Goal: Task Accomplishment & Management: Use online tool/utility

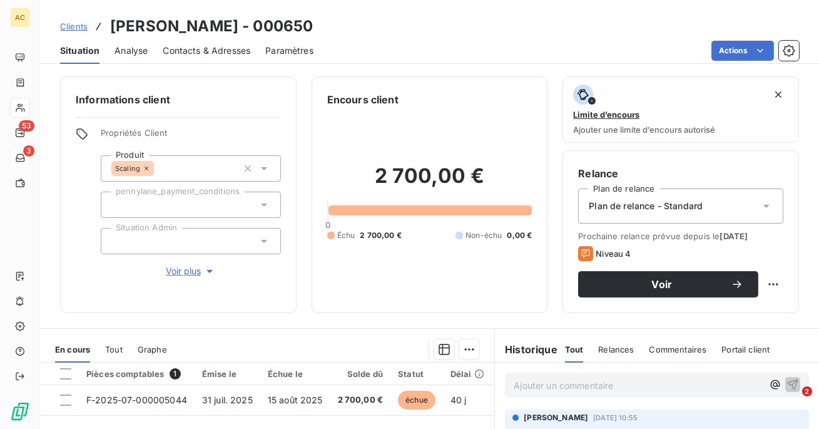
scroll to position [126, 0]
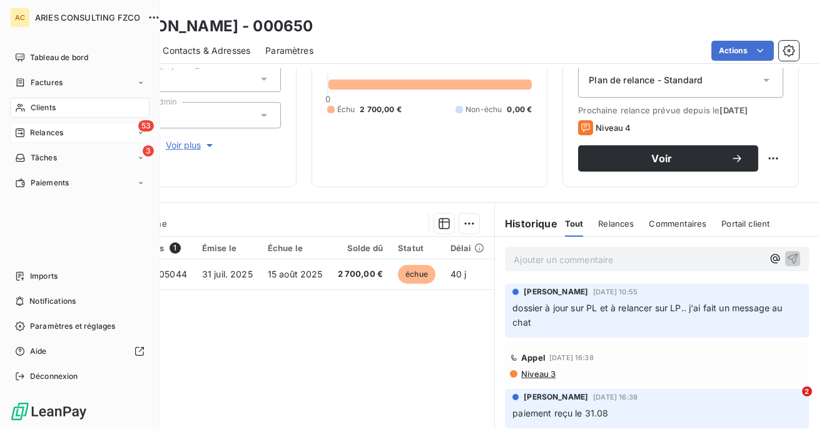
click at [43, 138] on span "Relances" at bounding box center [46, 132] width 33 height 11
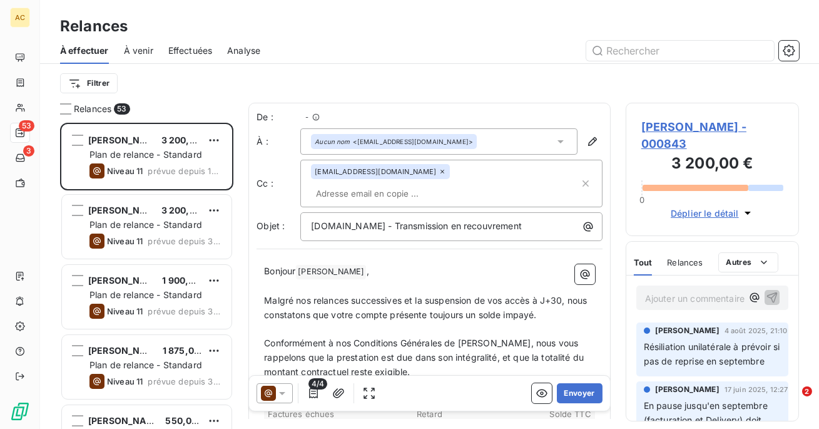
scroll to position [306, 173]
click at [182, 54] on span "Effectuées" at bounding box center [190, 50] width 44 height 13
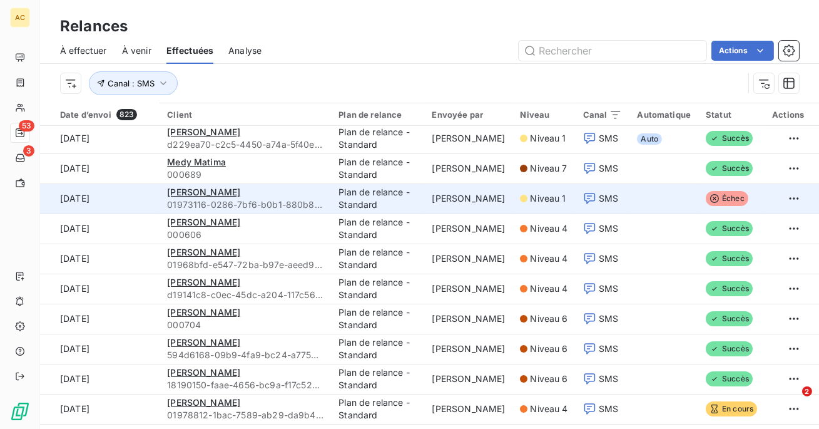
scroll to position [809, 0]
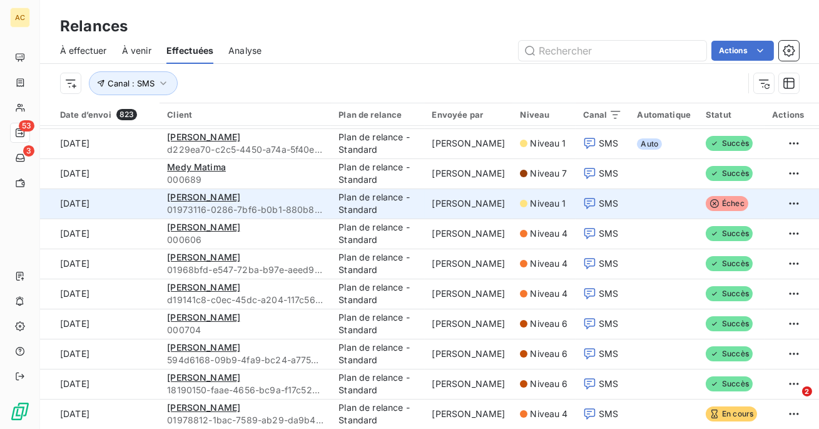
click at [771, 199] on td at bounding box center [794, 203] width 59 height 30
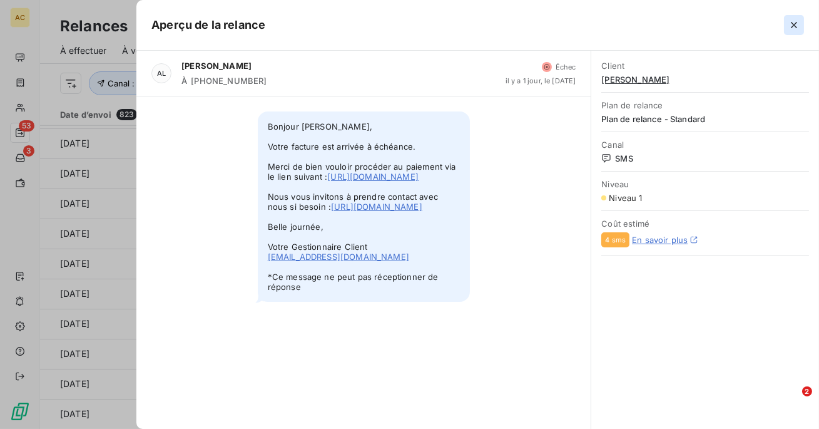
click at [795, 26] on icon "button" at bounding box center [794, 25] width 6 height 6
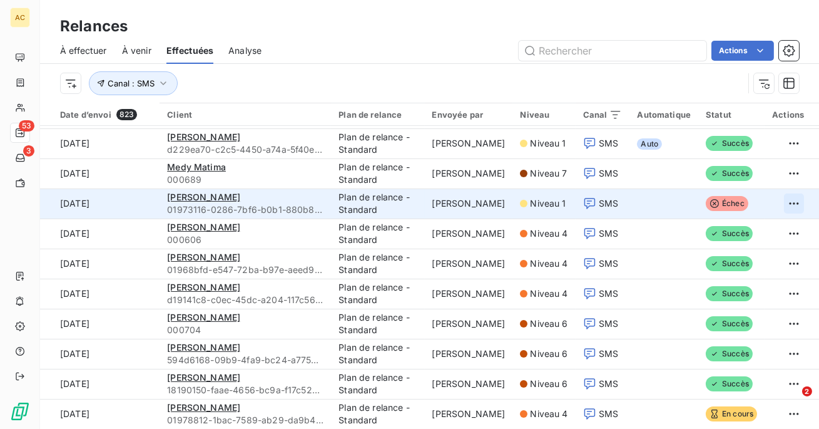
click at [785, 202] on html "AC 53 3 Relances À effectuer À venir Effectuées Analyse Actions Canal : SMS Dat…" at bounding box center [409, 214] width 819 height 429
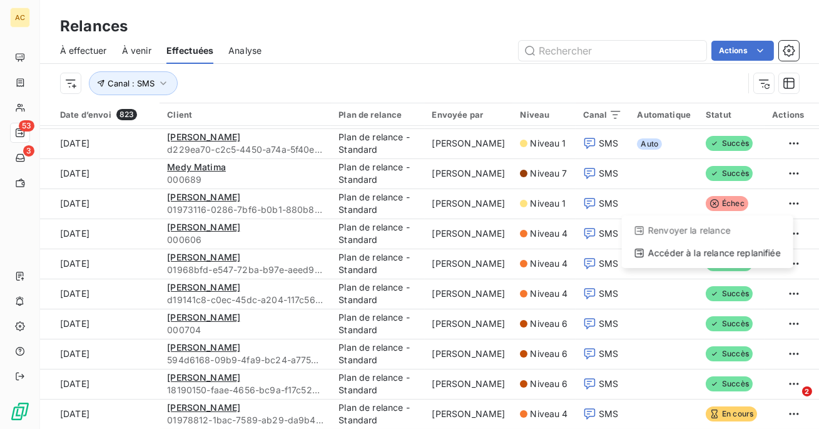
click at [663, 205] on html "AC 53 3 Relances À effectuer À venir Effectuées Analyse Actions Canal : SMS Dat…" at bounding box center [409, 214] width 819 height 429
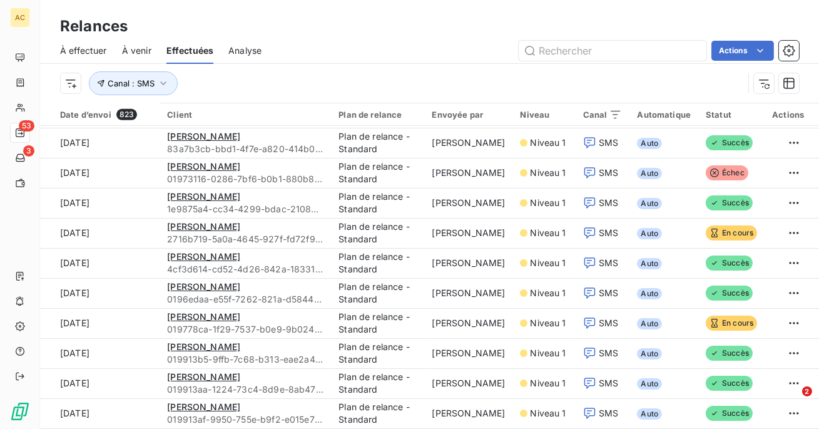
scroll to position [1289, 0]
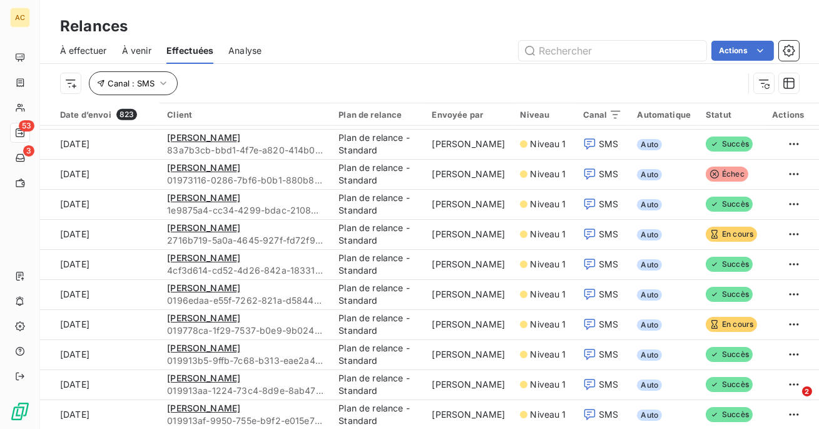
click at [164, 90] on button "Canal : SMS" at bounding box center [133, 83] width 89 height 24
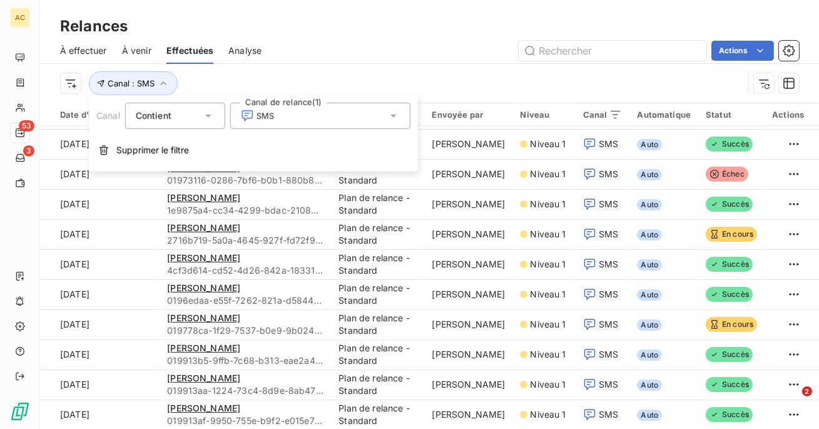
click at [269, 121] on span "SMS" at bounding box center [257, 116] width 33 height 13
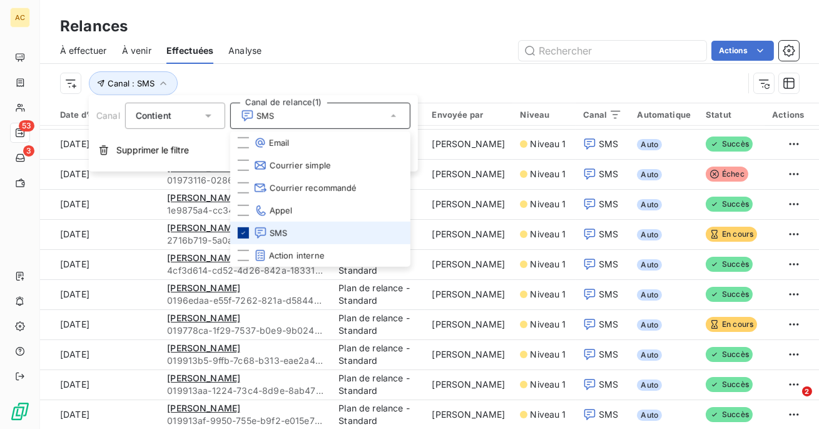
click at [239, 236] on div at bounding box center [243, 232] width 11 height 11
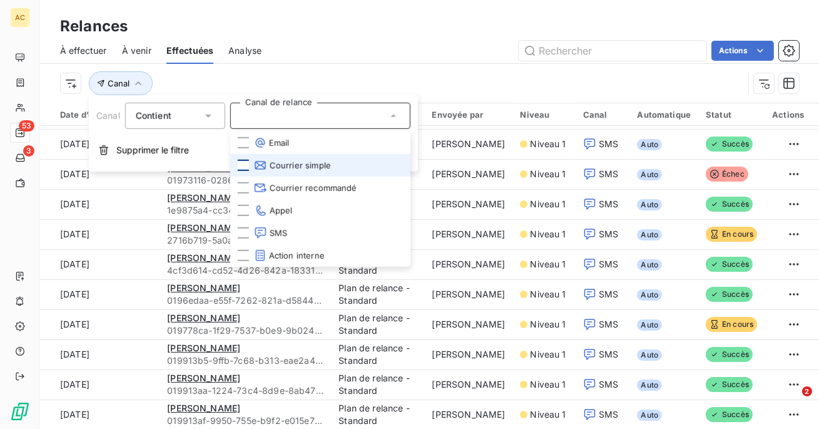
click at [243, 168] on div at bounding box center [243, 165] width 11 height 11
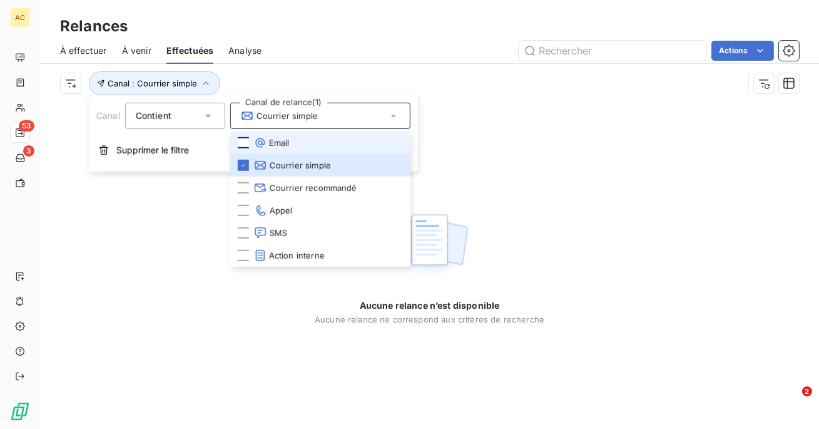
click at [243, 144] on div at bounding box center [243, 142] width 11 height 11
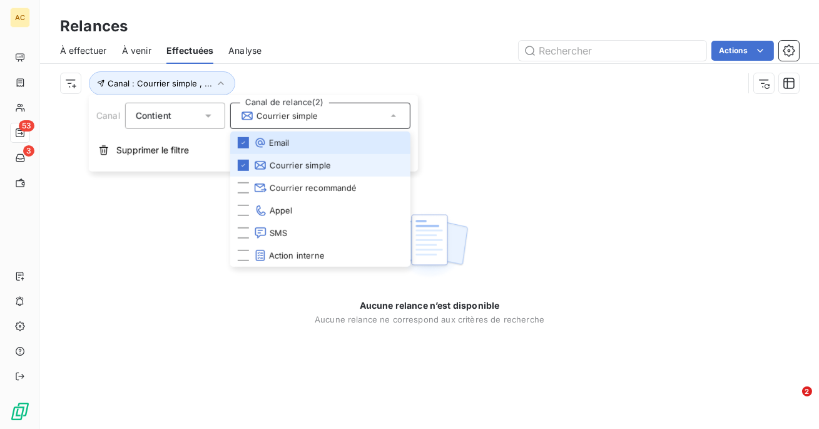
click at [242, 172] on li "Courrier simple" at bounding box center [320, 165] width 180 height 23
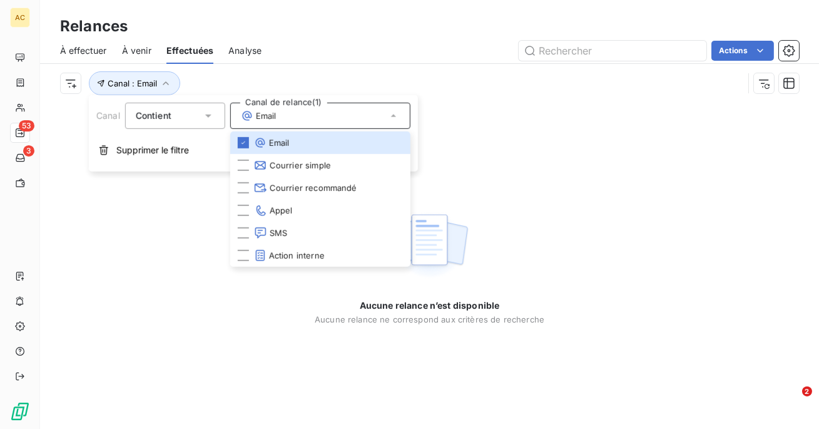
click at [303, 55] on div "Actions" at bounding box center [538, 51] width 523 height 20
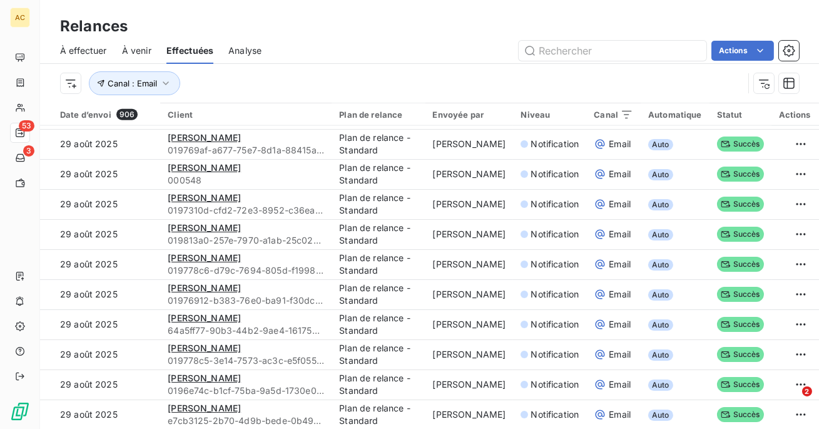
scroll to position [43, 0]
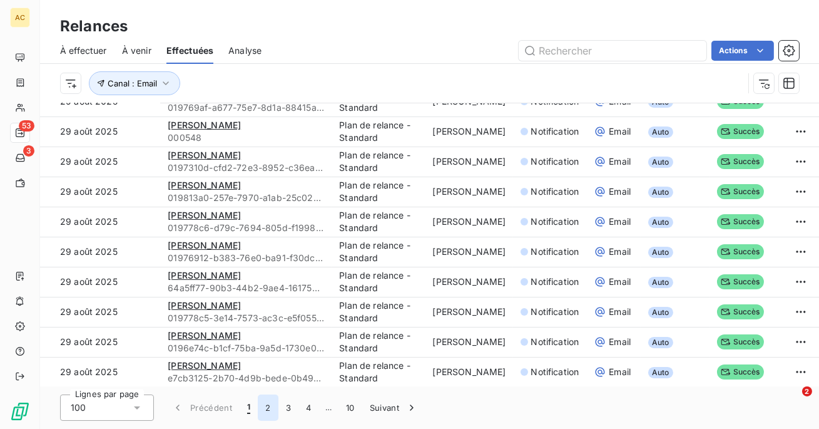
click at [268, 407] on button "2" at bounding box center [268, 407] width 20 height 26
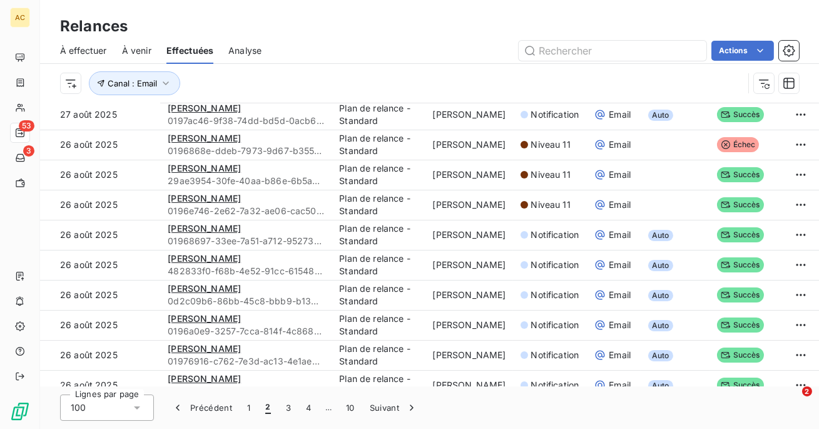
scroll to position [249, 0]
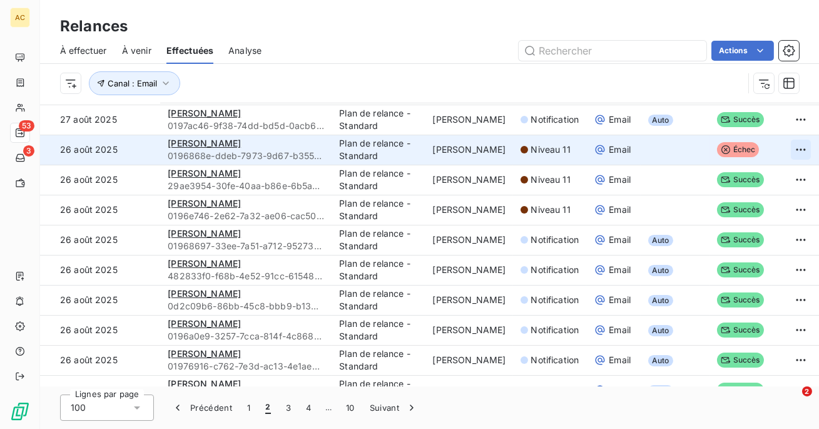
click at [780, 148] on html "AC 53 3 Relances À effectuer À venir Effectuées Analyse Actions Canal : Email D…" at bounding box center [409, 214] width 819 height 429
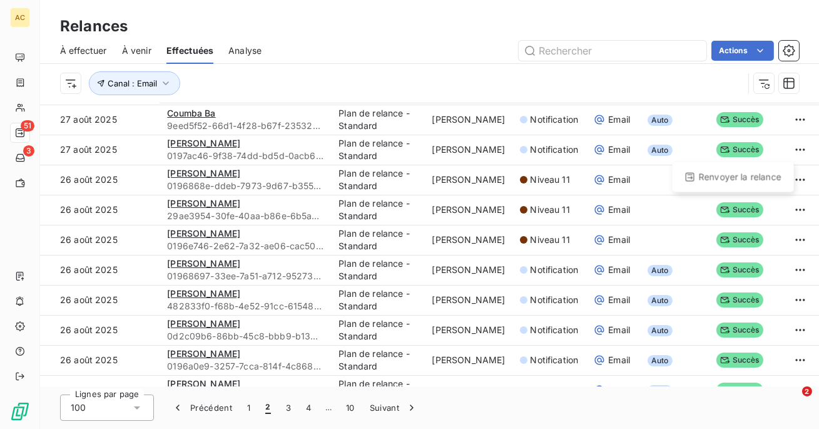
click at [777, 146] on html "AC 51 3 Relances À effectuer À venir Effectuées Analyse Actions Canal : Email D…" at bounding box center [409, 214] width 819 height 429
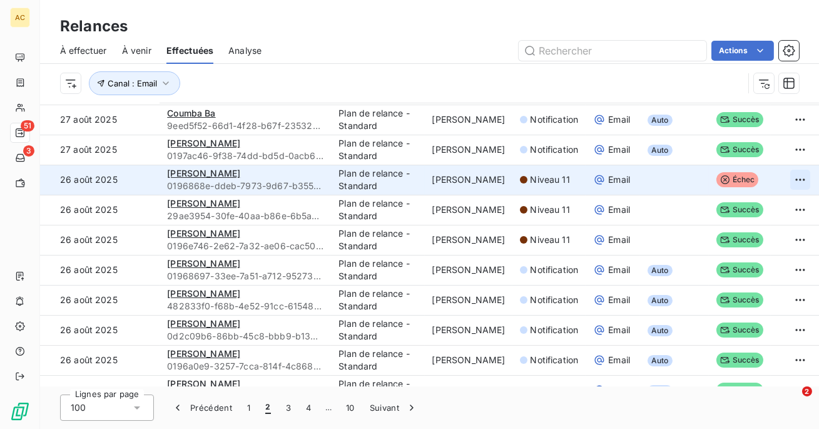
click at [790, 181] on html "AC 51 3 Relances À effectuer À venir Effectuées Analyse Actions Canal : Email D…" at bounding box center [409, 214] width 819 height 429
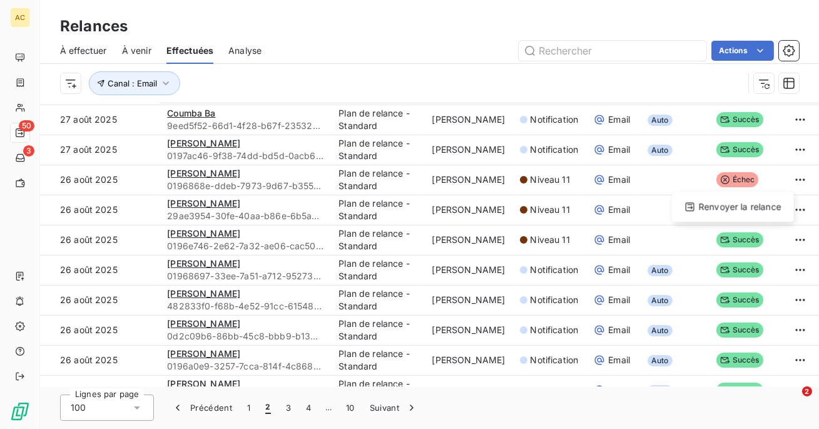
click at [25, 375] on html "AC 50 3 Relances À effectuer À venir Effectuées Analyse Actions Canal : Email D…" at bounding box center [409, 214] width 819 height 429
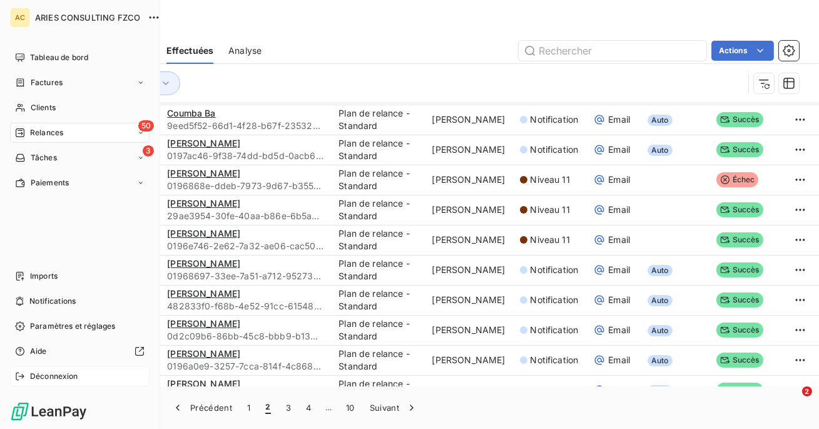
click at [20, 376] on icon at bounding box center [20, 376] width 8 height 8
